Goal: Transaction & Acquisition: Download file/media

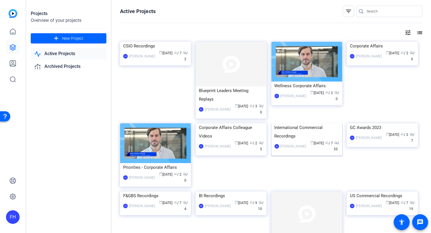
click at [310, 123] on img at bounding box center [306, 123] width 71 height 0
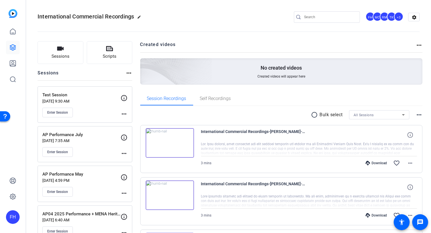
scroll to position [48, 0]
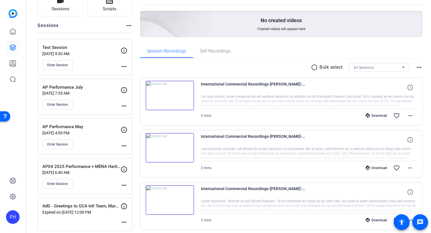
click at [98, 133] on p "[DATE] 4:59 PM" at bounding box center [81, 133] width 78 height 5
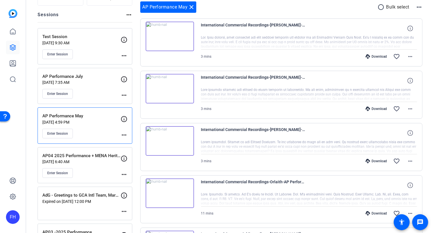
scroll to position [58, 0]
click at [407, 162] on mat-icon "more_horiz" at bounding box center [410, 161] width 7 height 7
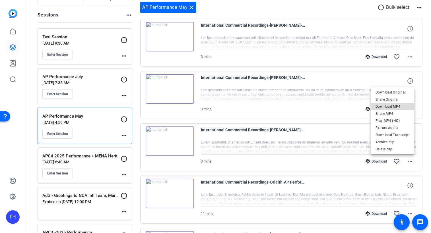
click at [399, 108] on span "Download MP4" at bounding box center [393, 106] width 34 height 7
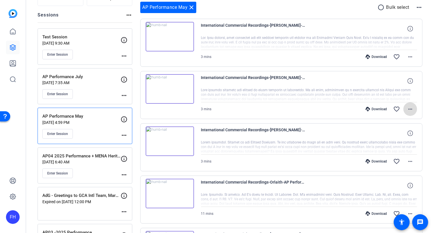
click at [407, 110] on mat-icon "more_horiz" at bounding box center [410, 109] width 7 height 7
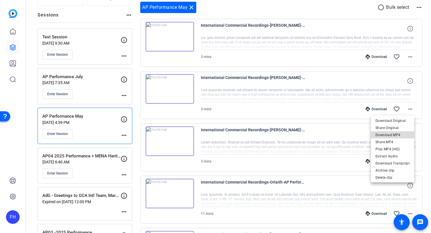
click at [394, 136] on span "Download MP4" at bounding box center [393, 135] width 34 height 7
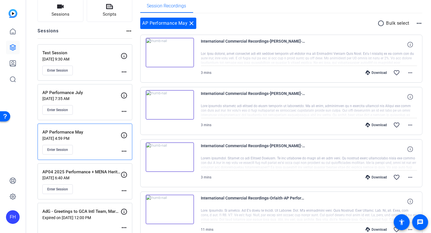
scroll to position [42, 0]
click at [405, 77] on span at bounding box center [410, 73] width 14 height 14
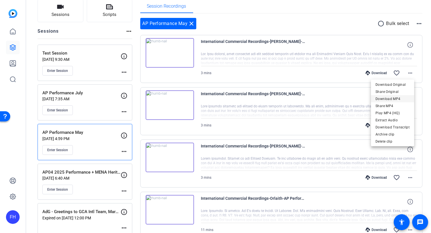
click at [393, 98] on span "Download MP4" at bounding box center [393, 99] width 34 height 7
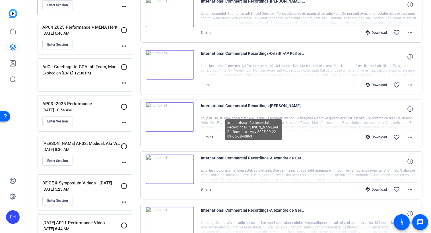
scroll to position [192, 0]
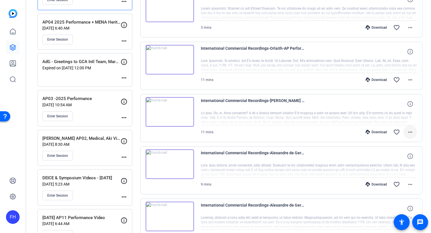
click at [409, 133] on mat-icon "more_horiz" at bounding box center [410, 132] width 7 height 7
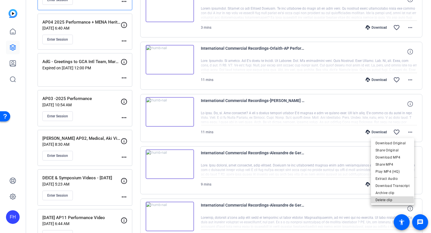
click at [388, 201] on span "Delete clip" at bounding box center [393, 200] width 34 height 7
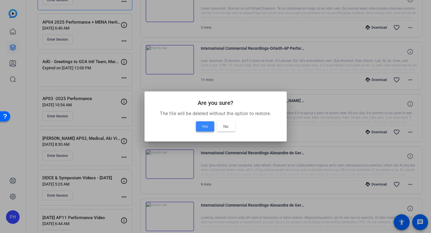
click at [206, 127] on span "Yes" at bounding box center [205, 126] width 6 height 7
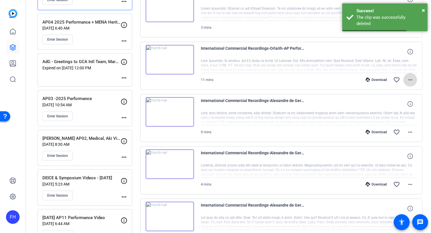
click at [409, 79] on mat-icon "more_horiz" at bounding box center [410, 80] width 7 height 7
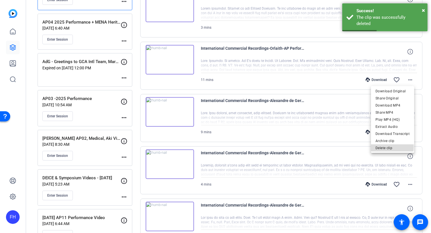
click at [388, 147] on span "Delete clip" at bounding box center [393, 148] width 34 height 7
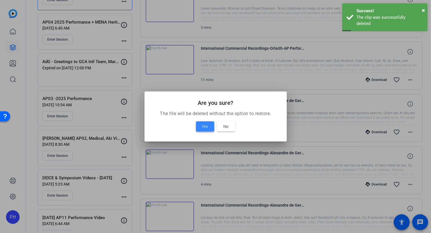
click at [203, 125] on span "Yes" at bounding box center [205, 126] width 6 height 7
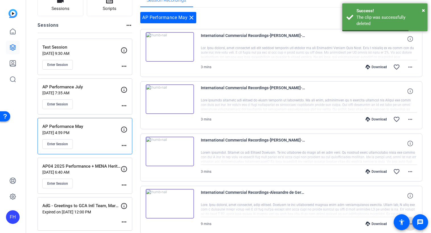
scroll to position [0, 0]
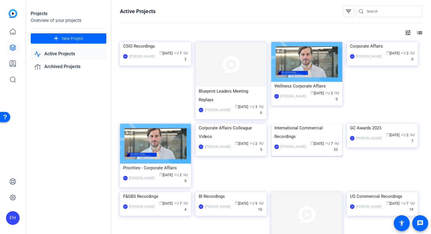
click at [302, 123] on img at bounding box center [306, 123] width 71 height 0
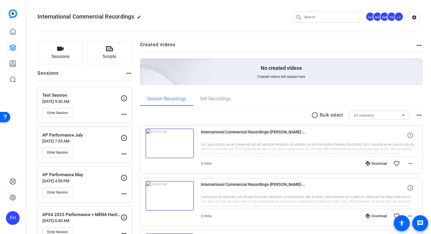
click at [93, 176] on p "AP Performance May" at bounding box center [81, 174] width 78 height 7
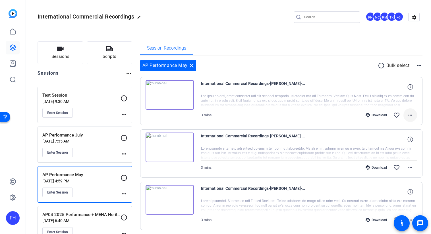
click at [408, 115] on mat-icon "more_horiz" at bounding box center [410, 115] width 7 height 7
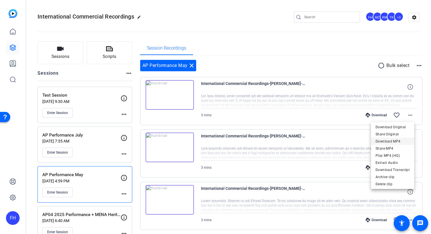
click at [398, 141] on span "Download MP4" at bounding box center [393, 140] width 34 height 7
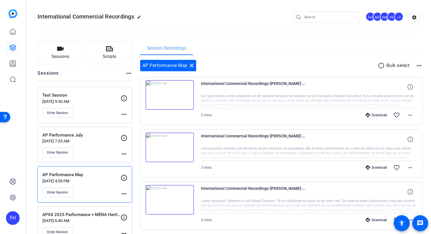
scroll to position [57, 0]
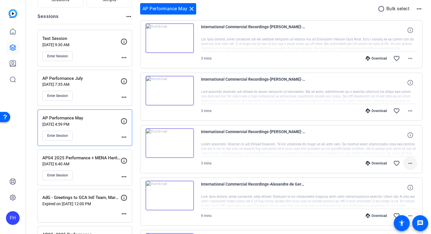
click at [409, 163] on mat-icon "more_horiz" at bounding box center [410, 163] width 7 height 7
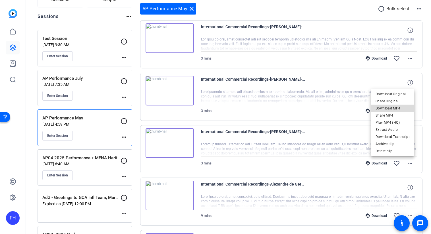
click at [394, 108] on span "Download MP4" at bounding box center [393, 108] width 34 height 7
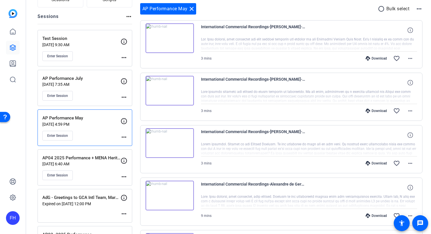
click at [269, 3] on div "AP Performance May close radio_button_unchecked Bulk select more_horiz" at bounding box center [281, 8] width 283 height 11
